Goal: Information Seeking & Learning: Learn about a topic

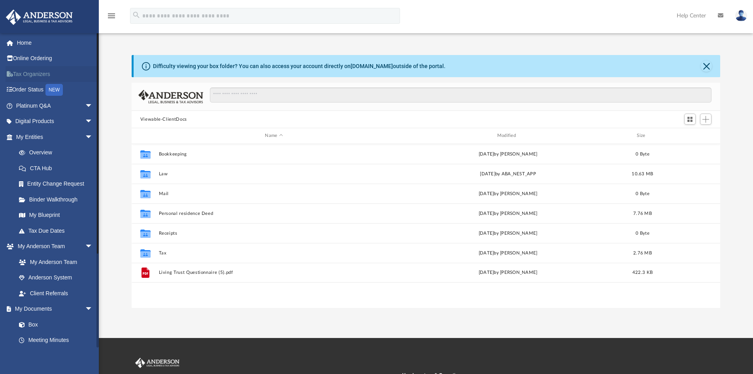
scroll to position [174, 583]
click at [35, 115] on link "Digital Products arrow_drop_down" at bounding box center [55, 121] width 99 height 16
click at [41, 125] on link "Digital Products arrow_drop_down" at bounding box center [55, 121] width 99 height 16
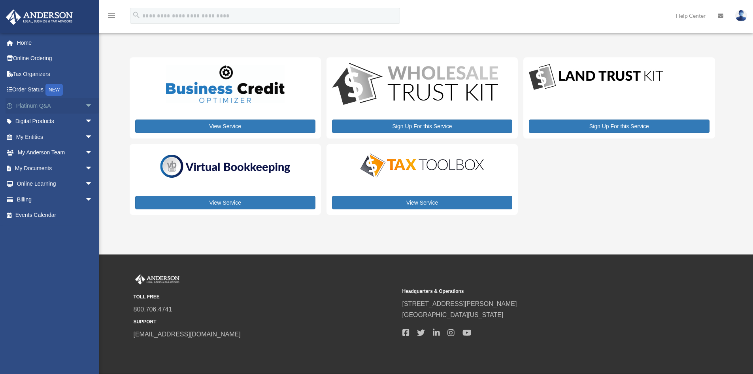
click at [28, 103] on link "Platinum Q&A arrow_drop_down" at bounding box center [55, 106] width 99 height 16
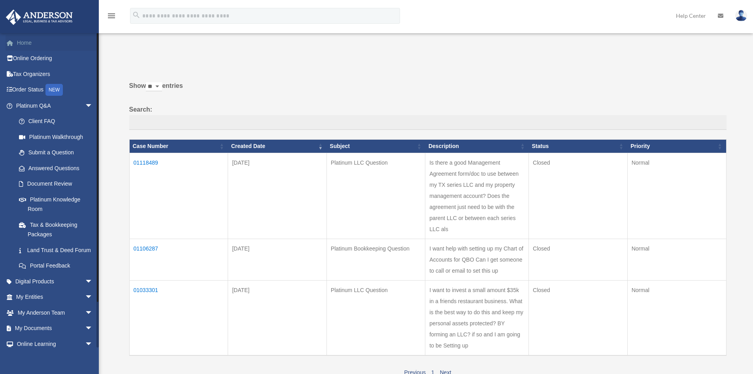
click at [24, 42] on link "Home" at bounding box center [55, 43] width 99 height 16
click at [66, 132] on link "Platinum Walkthrough" at bounding box center [58, 137] width 94 height 16
click at [51, 204] on link "Platinum Knowledge Room" at bounding box center [58, 203] width 94 height 25
click at [53, 198] on link "Platinum Knowledge Room" at bounding box center [58, 203] width 94 height 25
click at [45, 199] on link "Platinum Knowledge Room" at bounding box center [58, 203] width 94 height 25
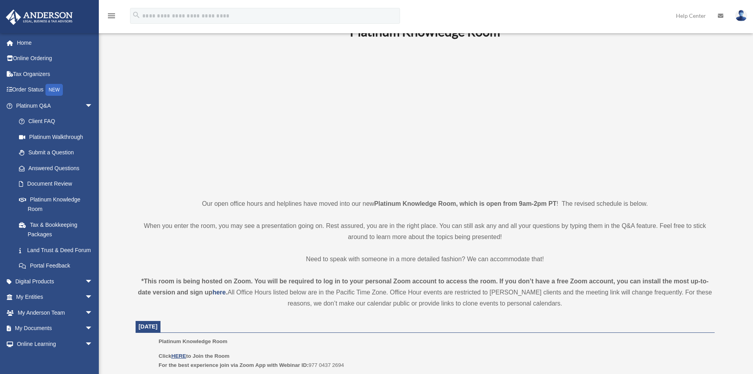
scroll to position [277, 0]
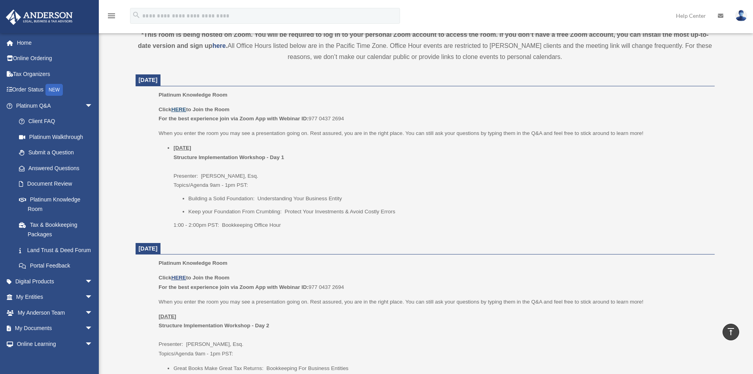
click at [181, 108] on u "HERE" at bounding box center [178, 109] width 15 height 6
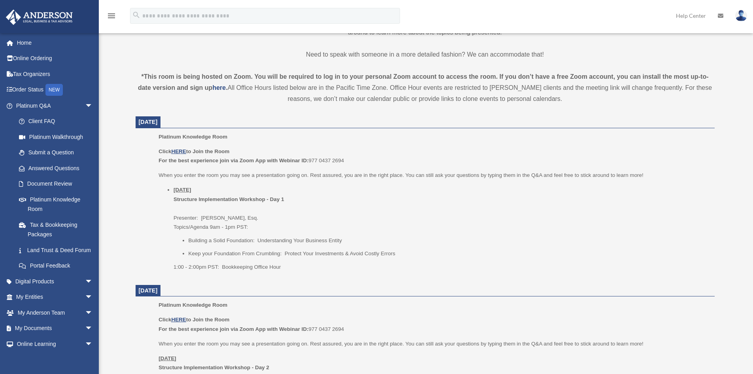
scroll to position [237, 0]
